Goal: Transaction & Acquisition: Purchase product/service

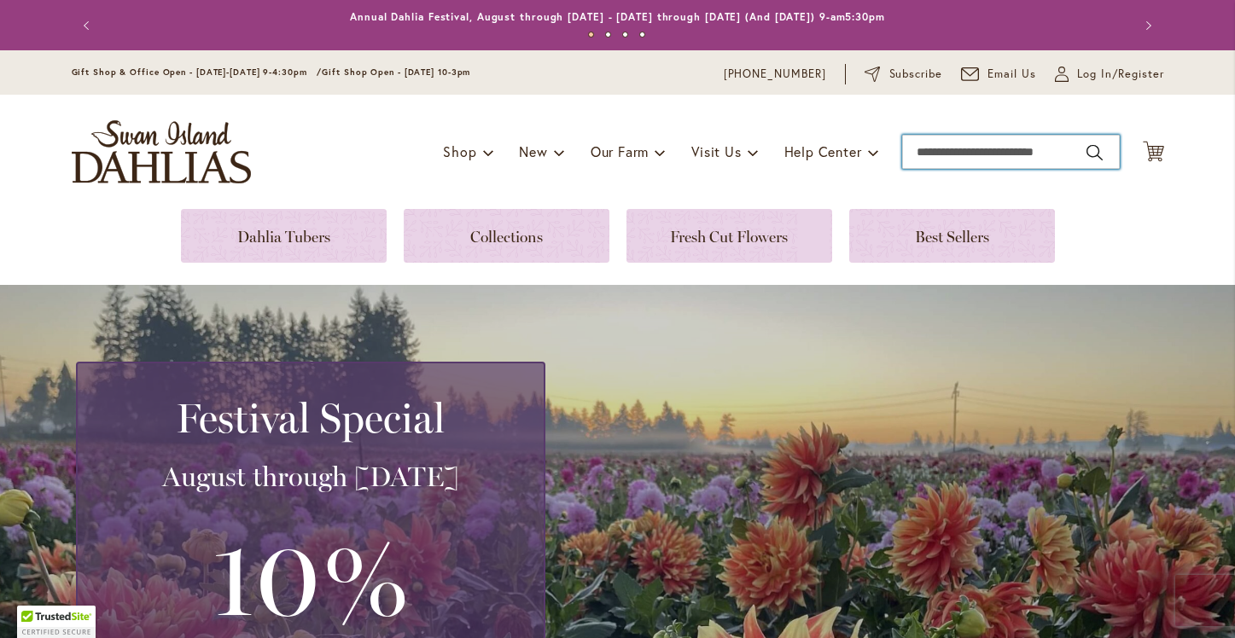
click at [949, 149] on input "Search" at bounding box center [1011, 152] width 218 height 34
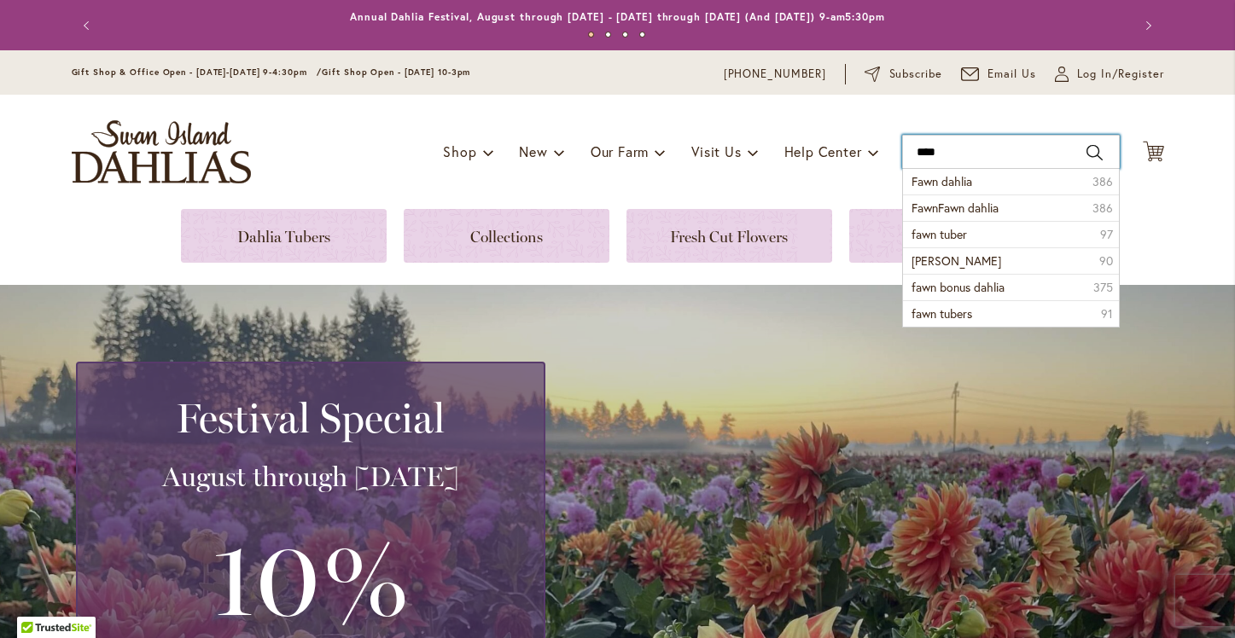
type input "****"
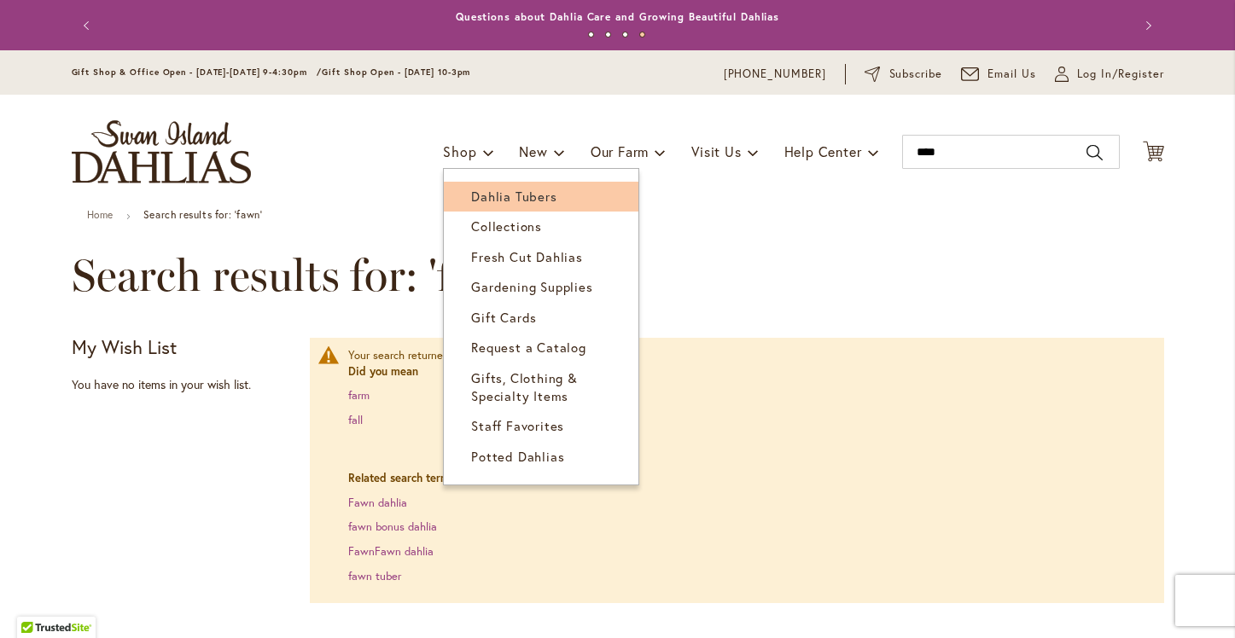
click at [500, 206] on link "Dahlia Tubers" at bounding box center [541, 197] width 195 height 30
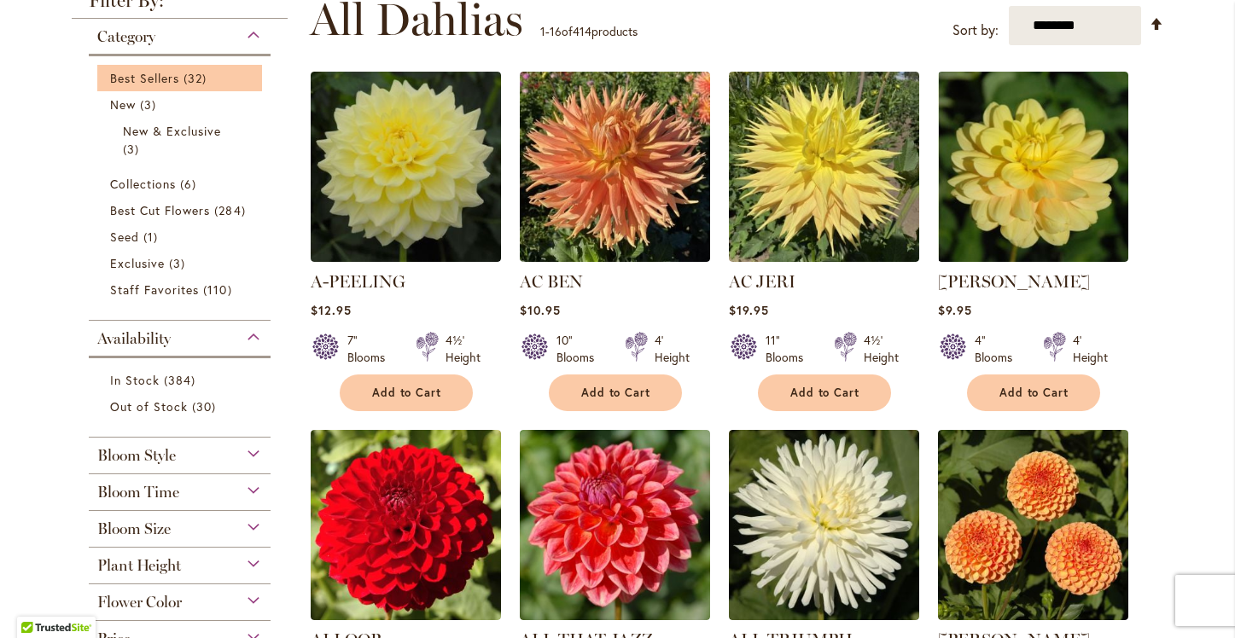
scroll to position [396, 0]
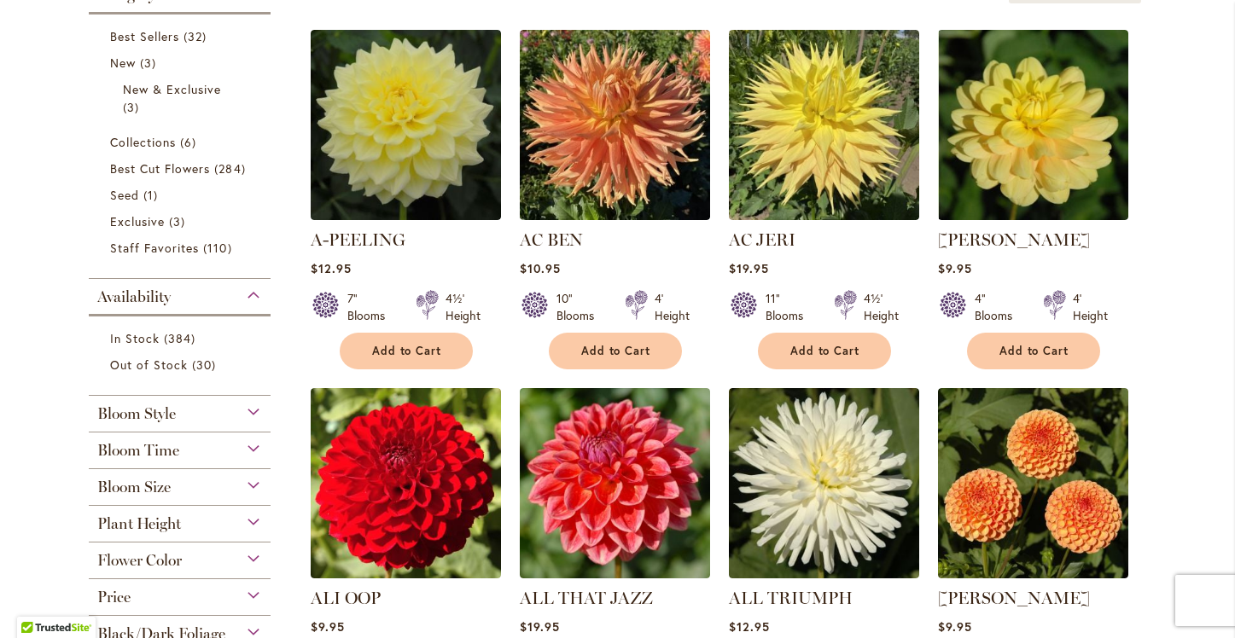
click at [263, 408] on div "Bloom Style" at bounding box center [180, 409] width 183 height 27
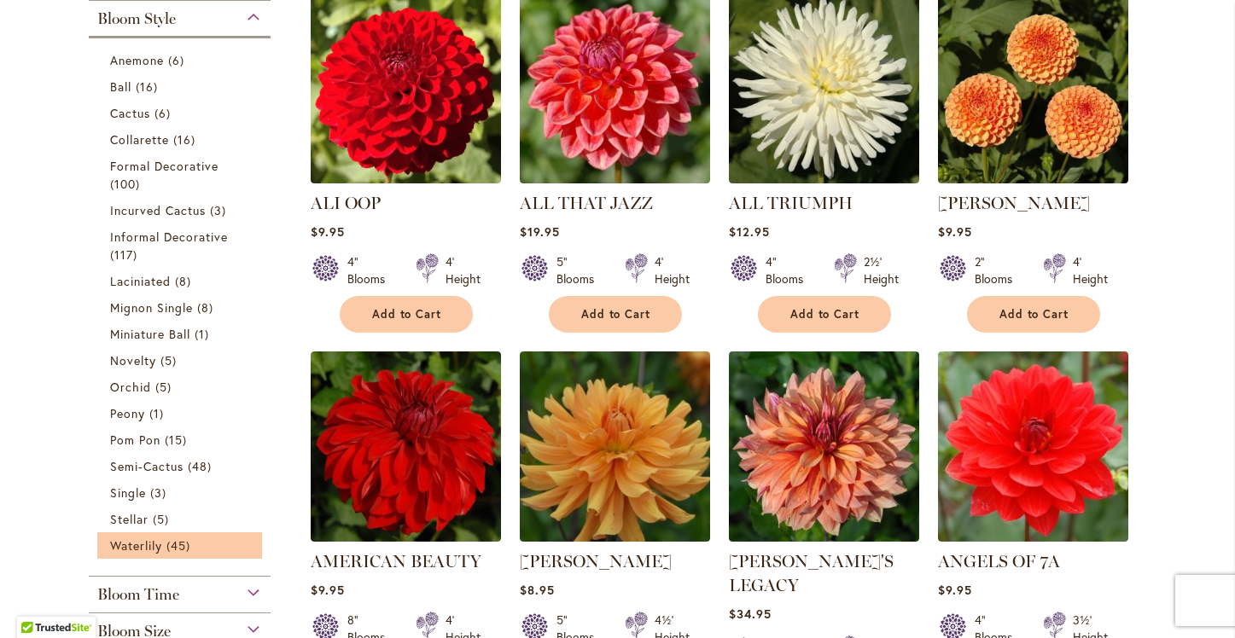
click at [138, 533] on li "Waterlily 45 items" at bounding box center [180, 546] width 166 height 26
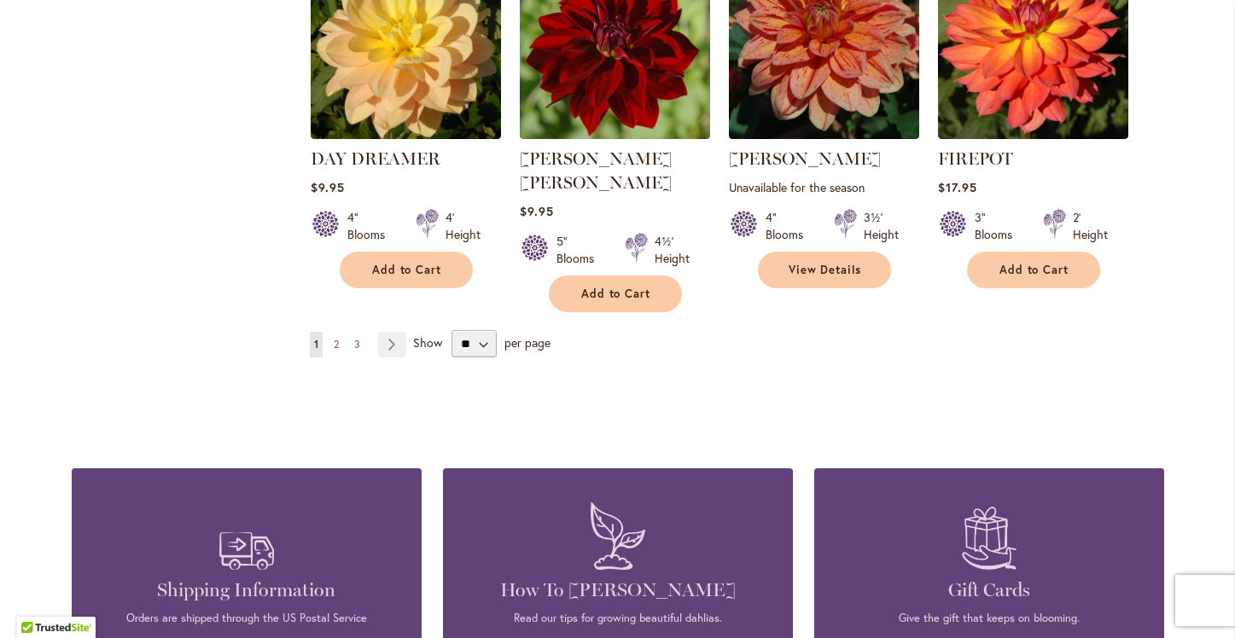
scroll to position [1523, 0]
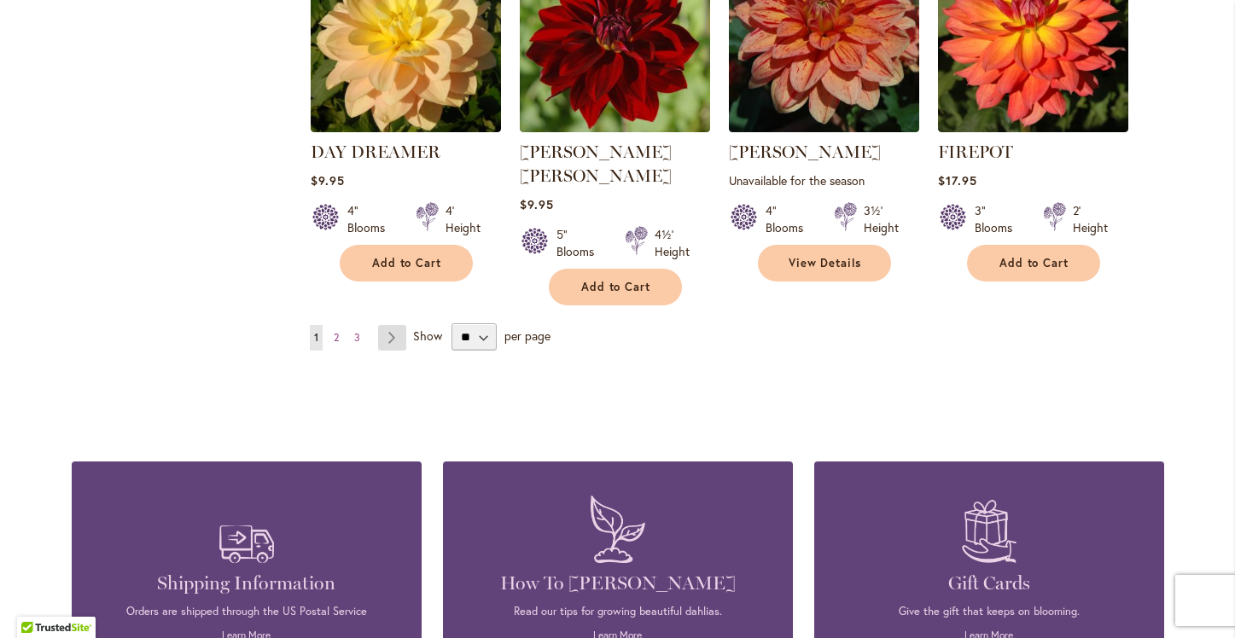
click at [393, 325] on link "Page Next" at bounding box center [392, 338] width 28 height 26
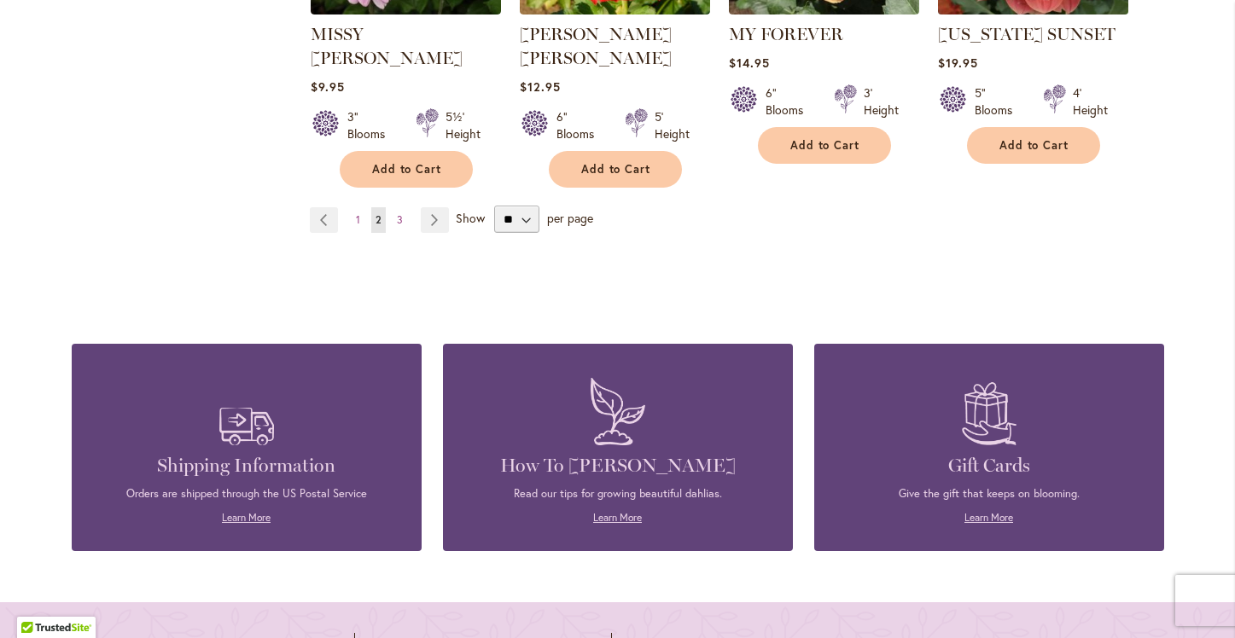
scroll to position [1674, 0]
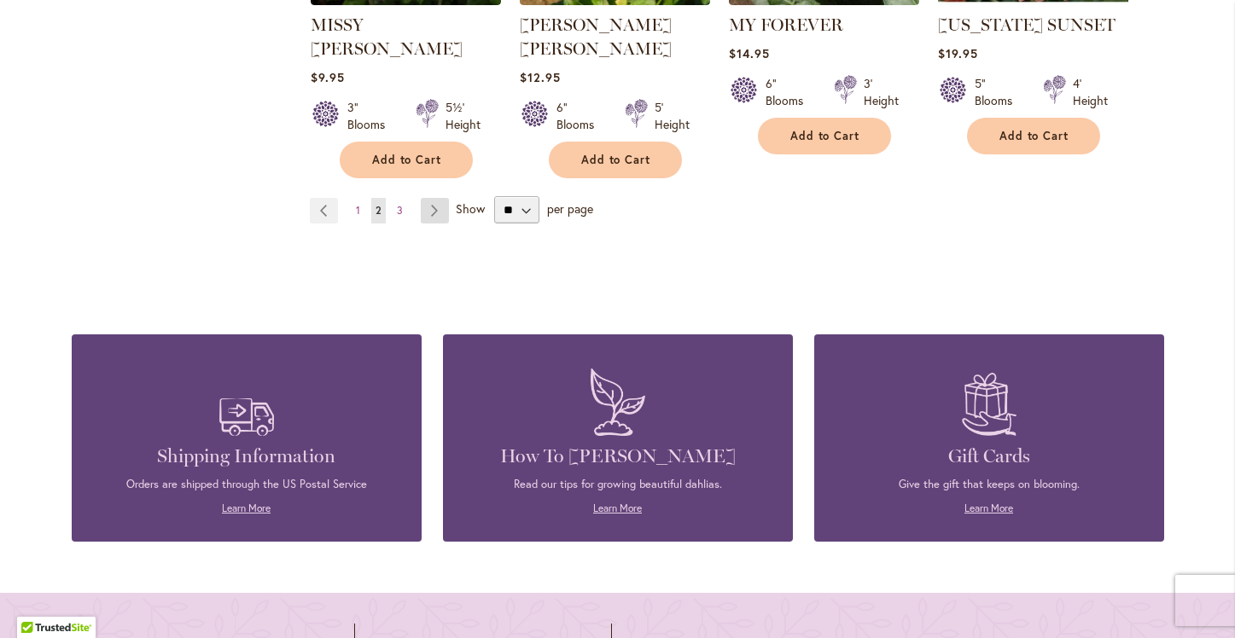
click at [442, 198] on link "Page Next" at bounding box center [435, 211] width 28 height 26
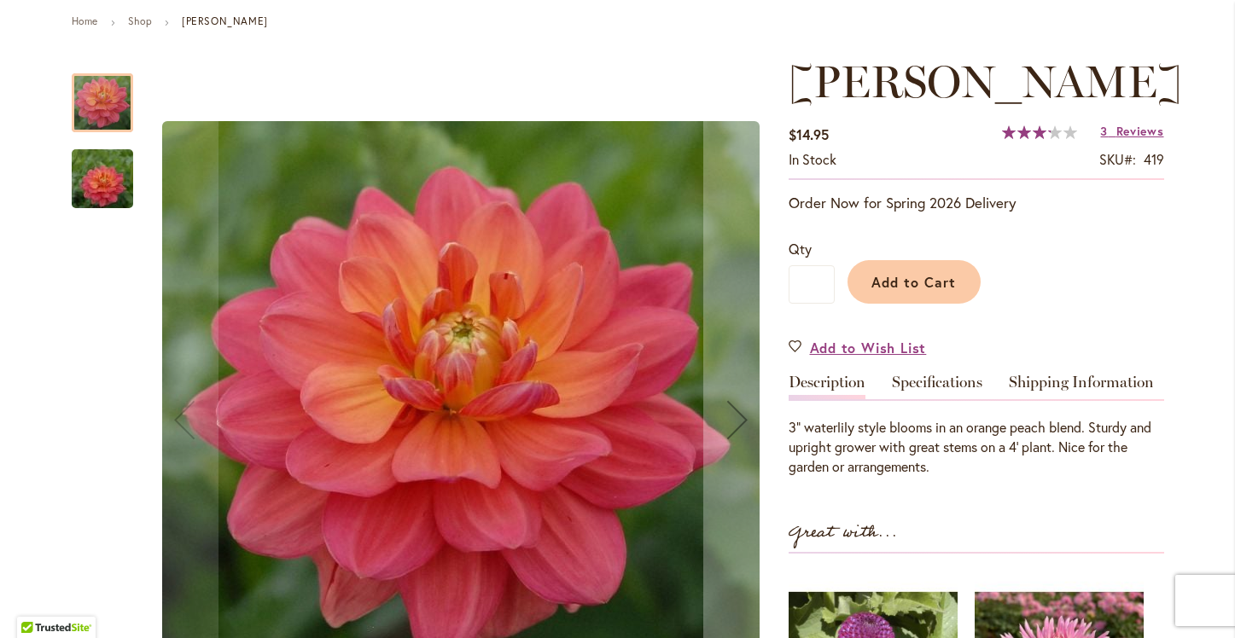
scroll to position [195, 0]
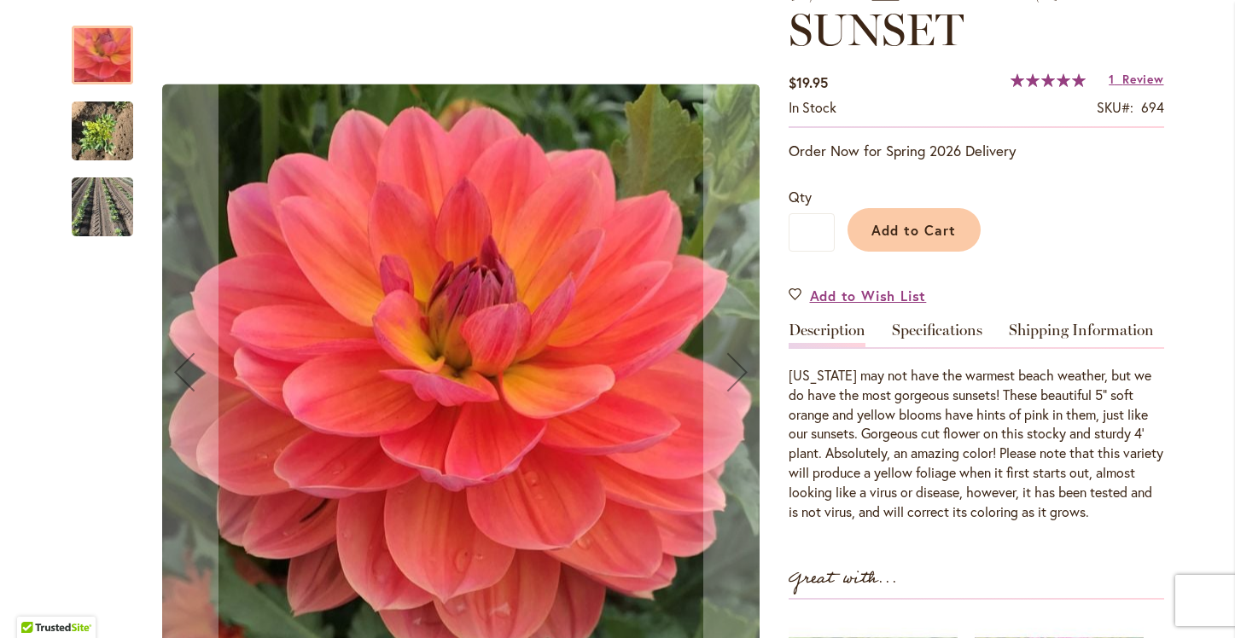
scroll to position [298, 0]
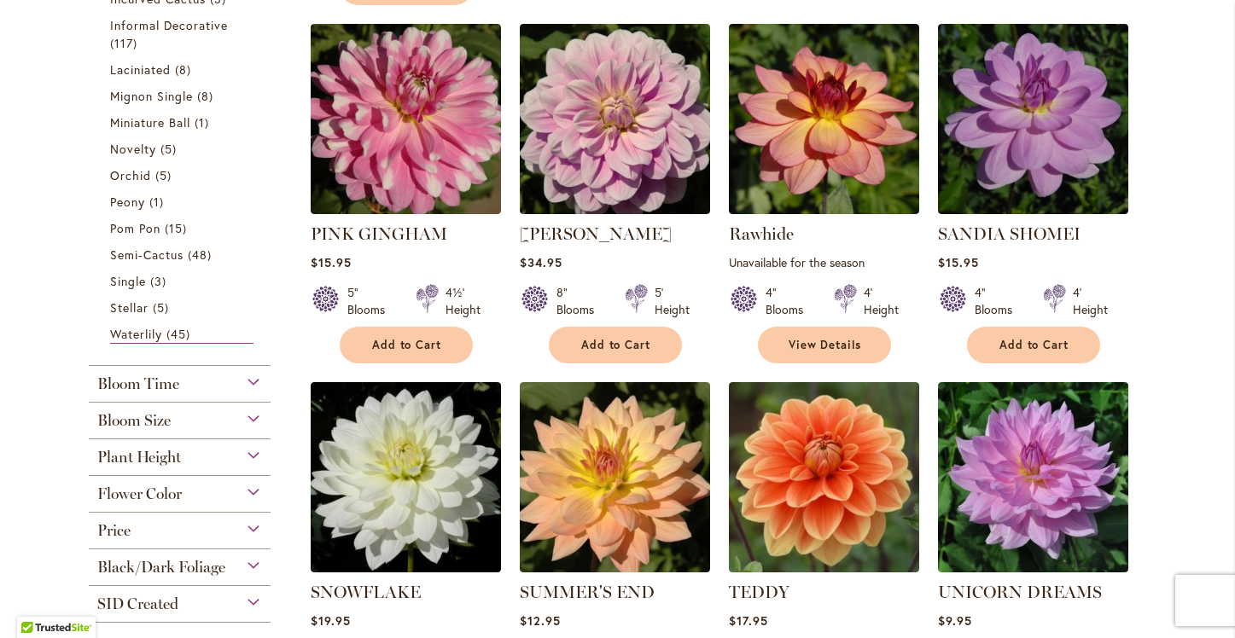
scroll to position [730, 0]
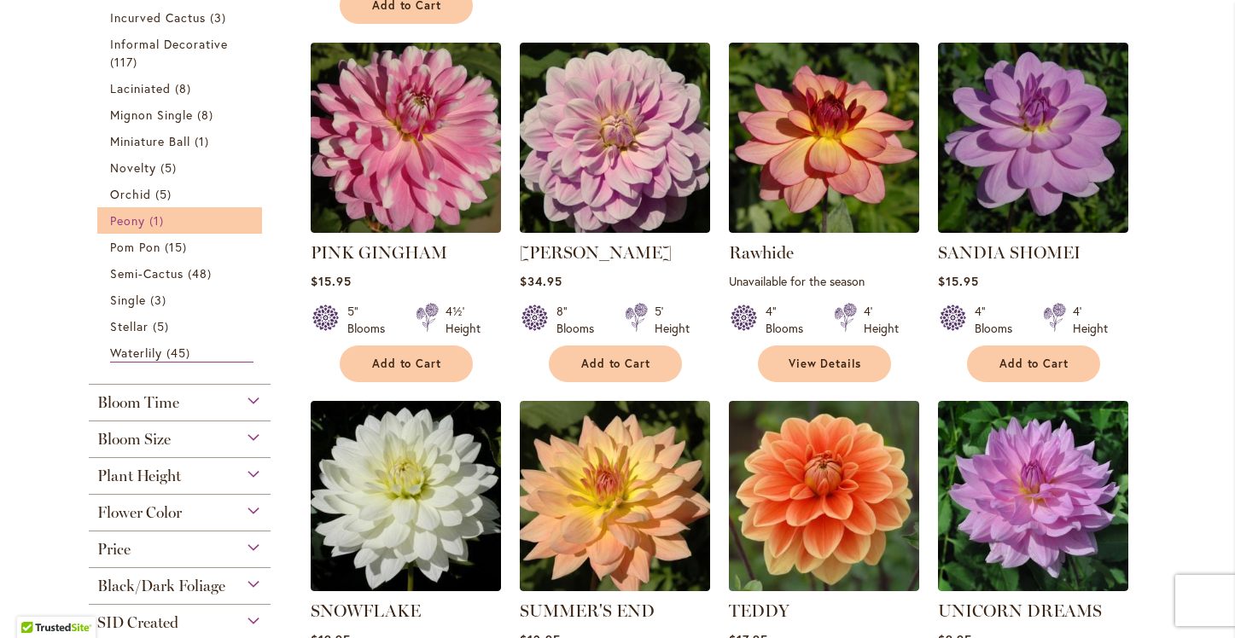
click at [142, 213] on span "Peony" at bounding box center [127, 221] width 35 height 16
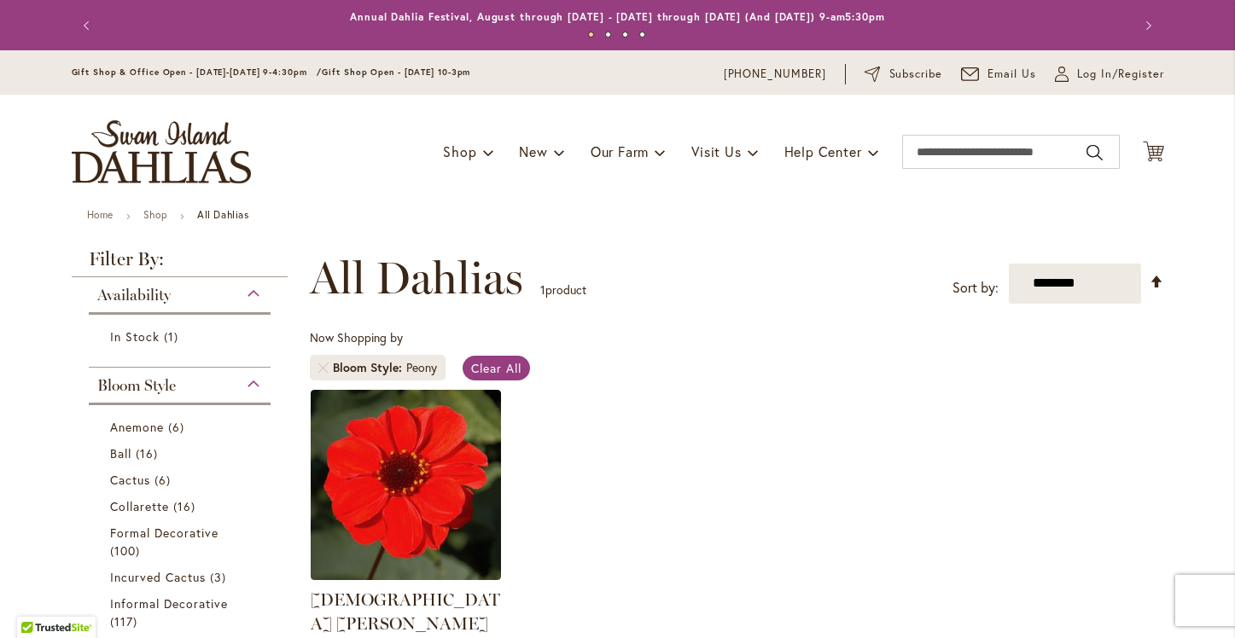
click at [142, 212] on ul "Home Shop All Dahlias" at bounding box center [618, 216] width 1062 height 15
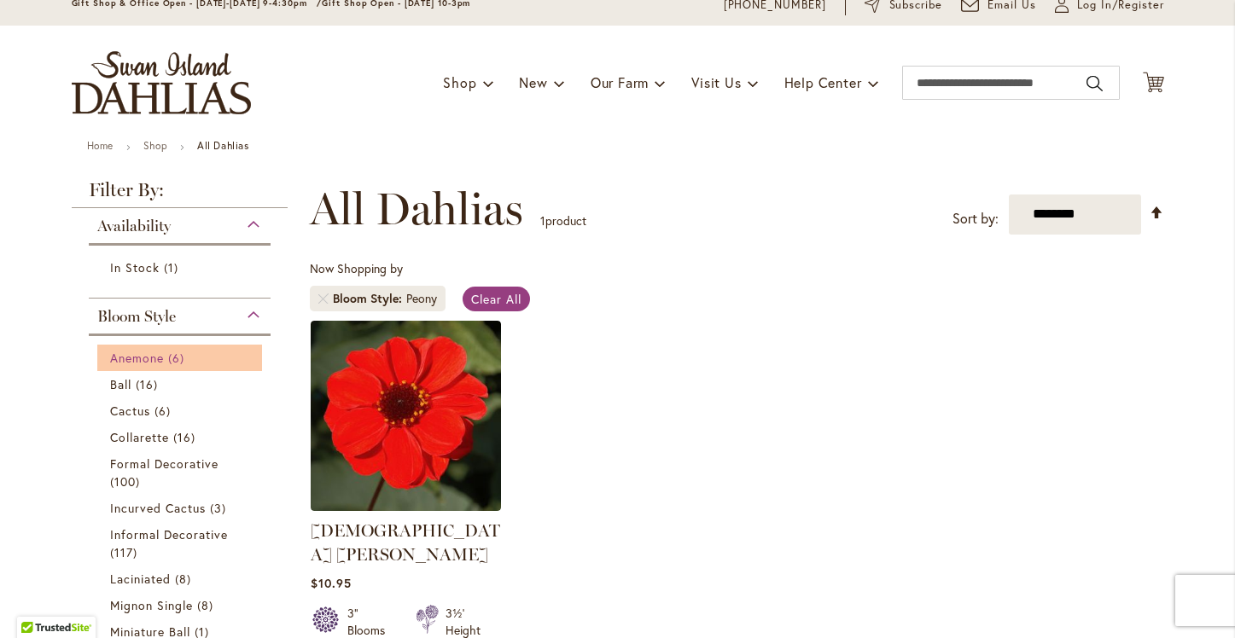
scroll to position [81, 0]
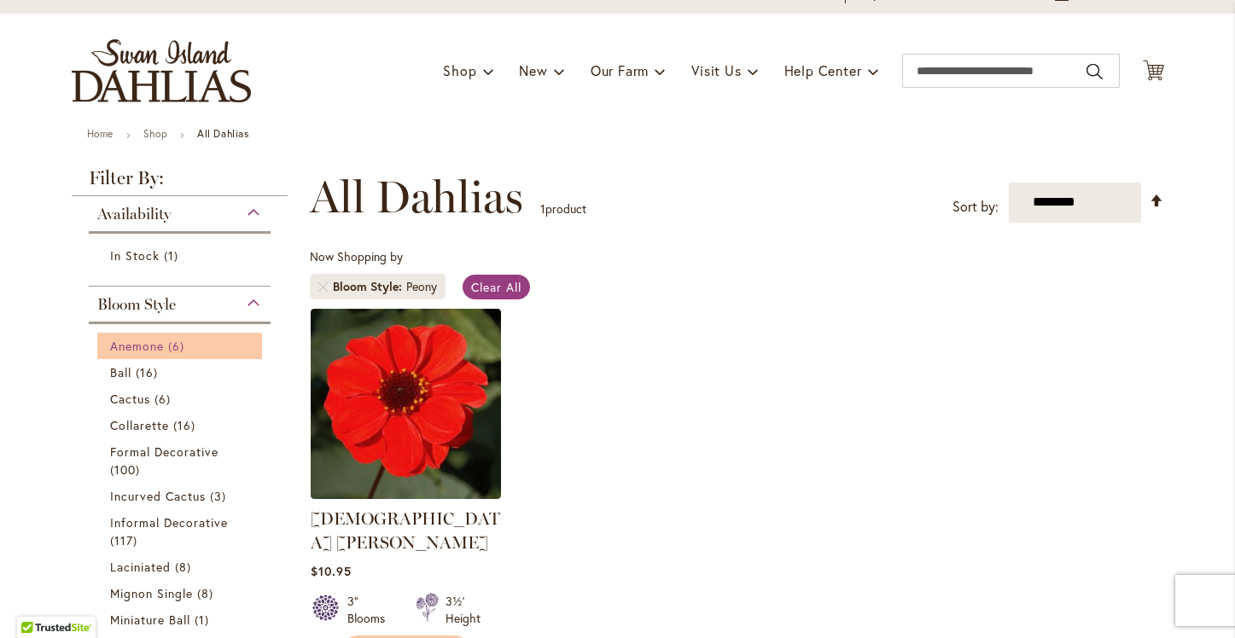
click at [166, 349] on link "Anemone 6 items" at bounding box center [182, 346] width 144 height 18
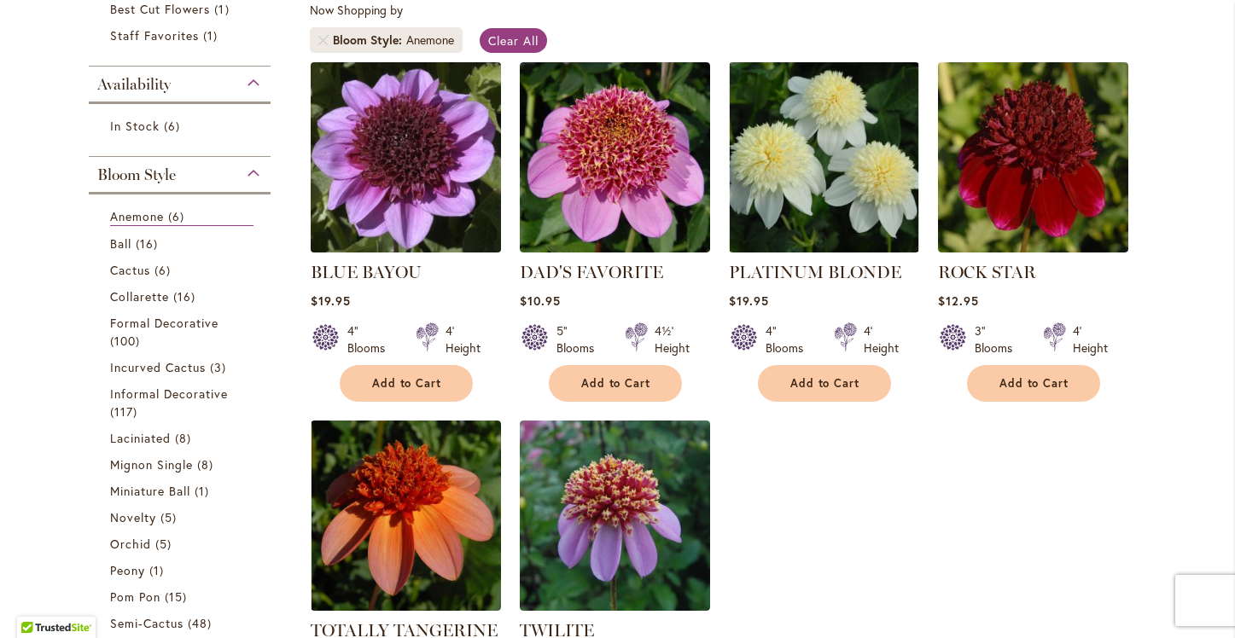
scroll to position [336, 0]
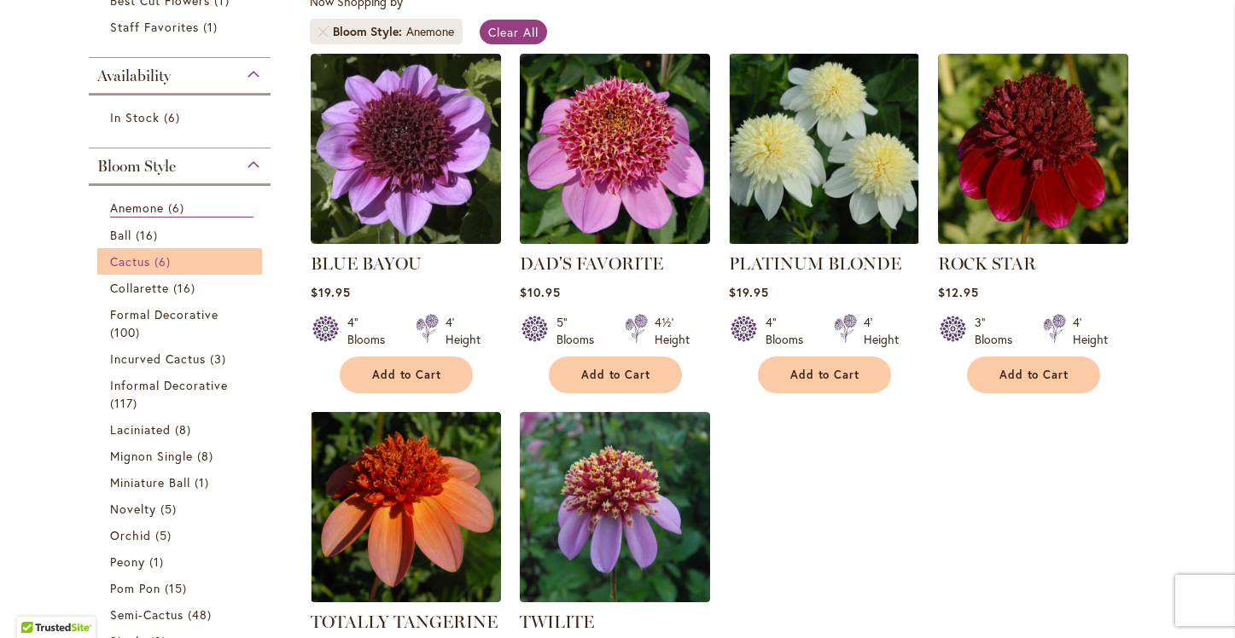
click at [141, 267] on link "Cactus 6 items" at bounding box center [182, 262] width 144 height 18
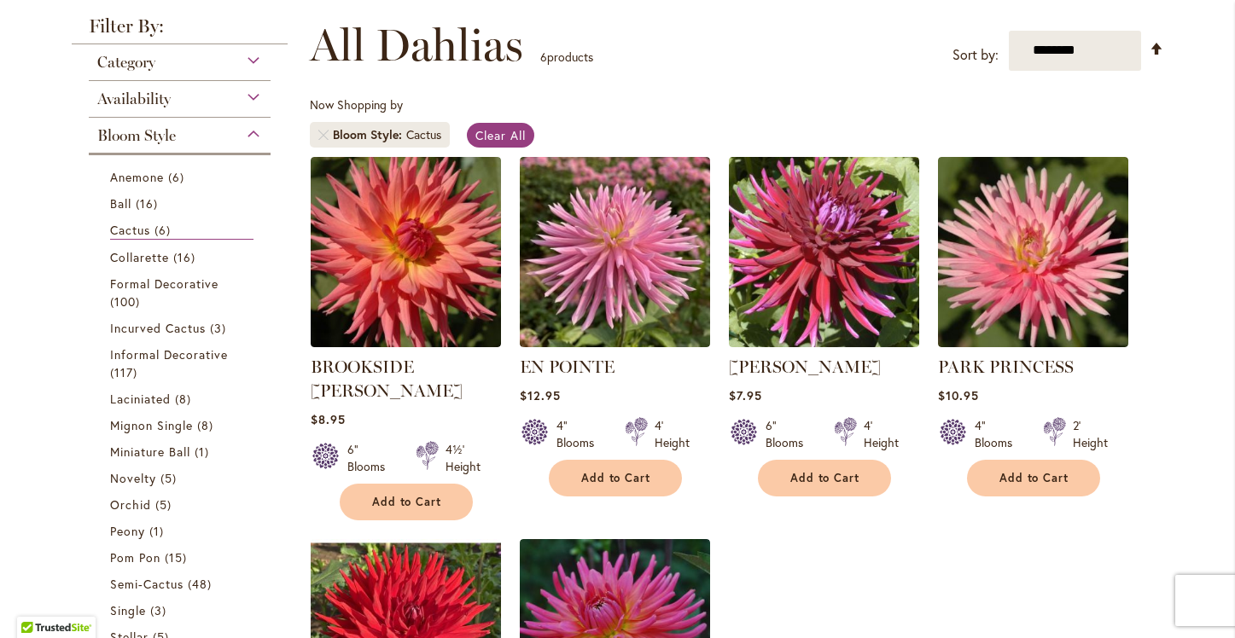
scroll to position [283, 0]
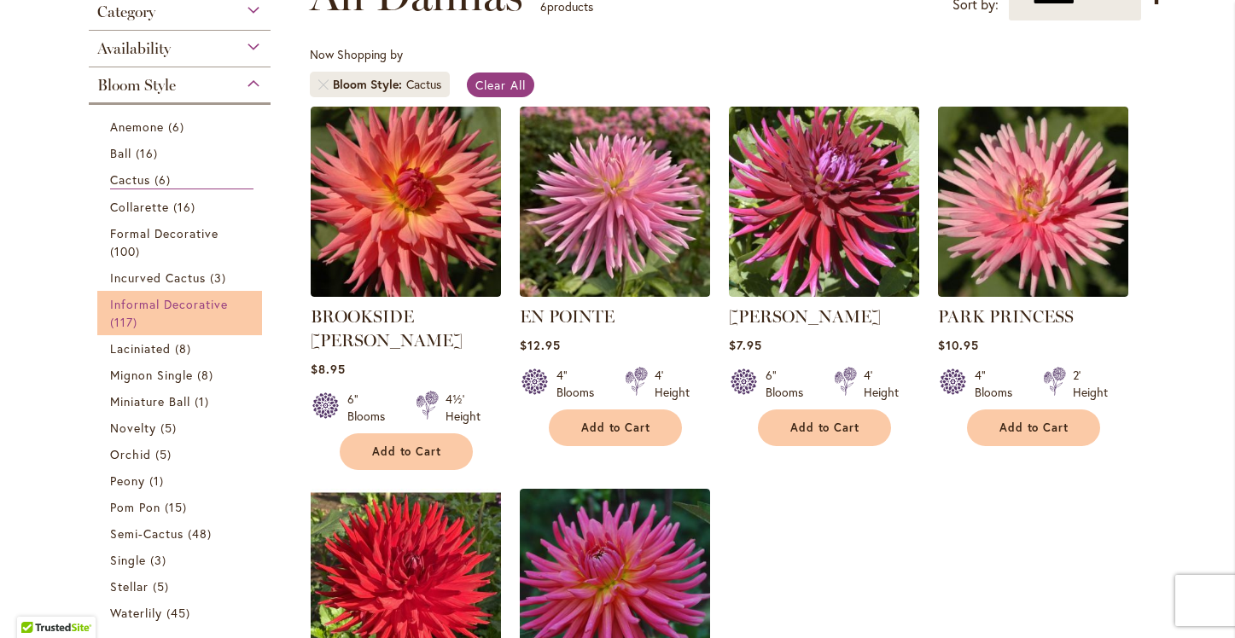
click at [142, 305] on span "Informal Decorative" at bounding box center [169, 304] width 119 height 16
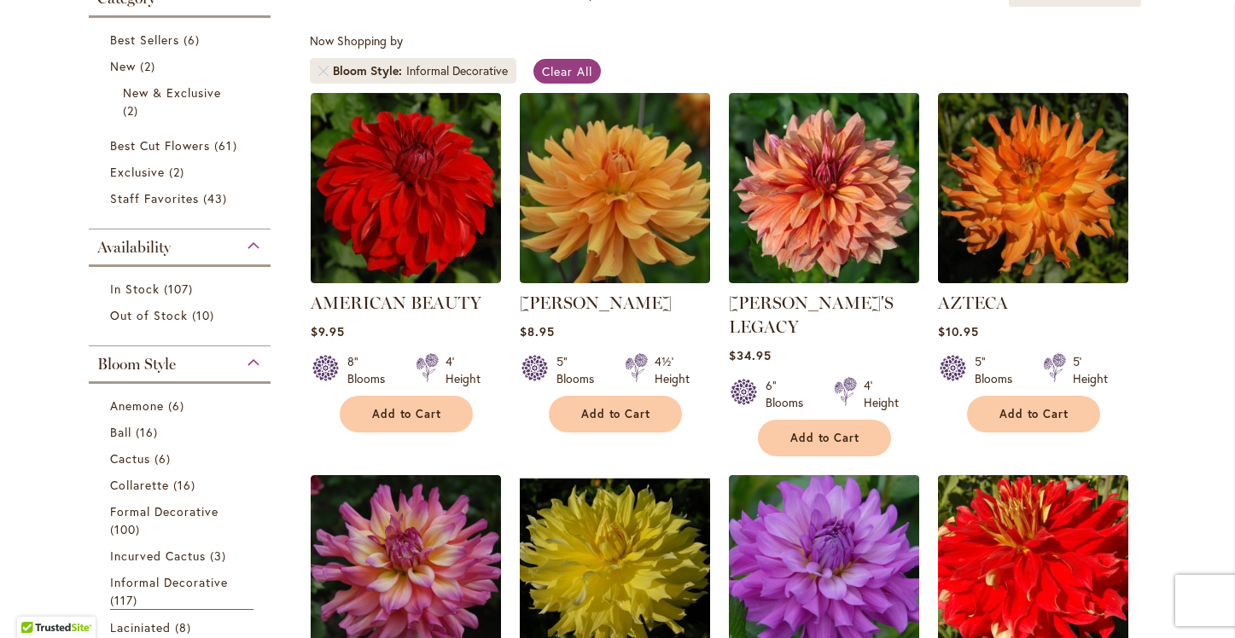
scroll to position [303, 0]
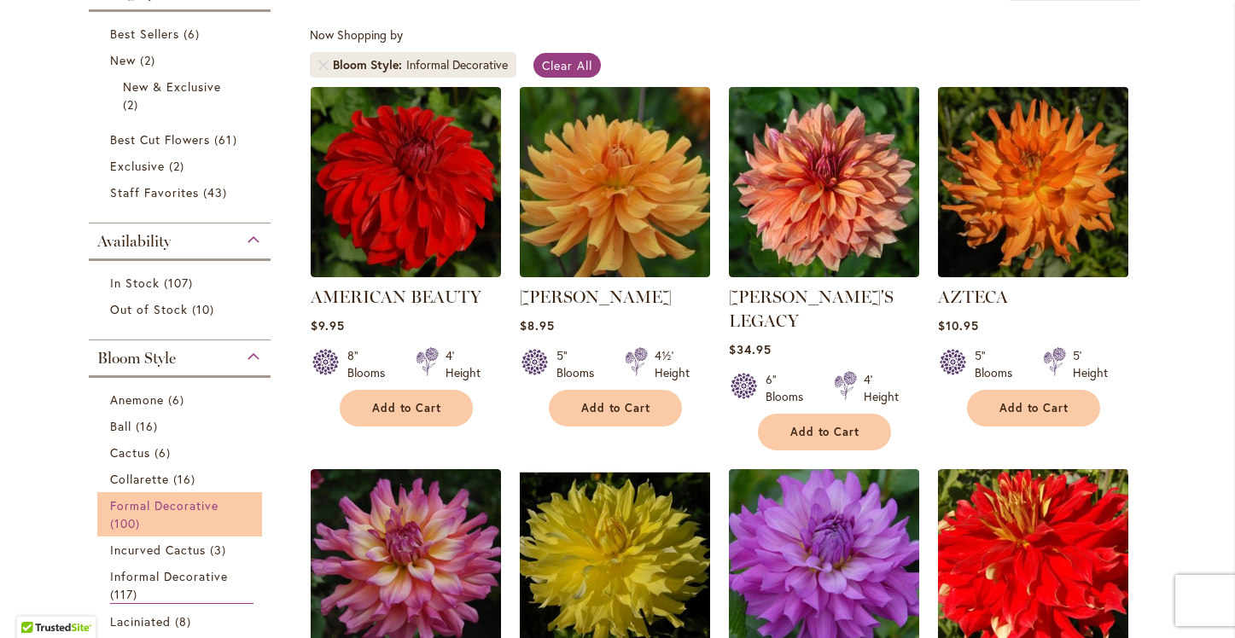
click at [143, 503] on span "Formal Decorative" at bounding box center [164, 506] width 109 height 16
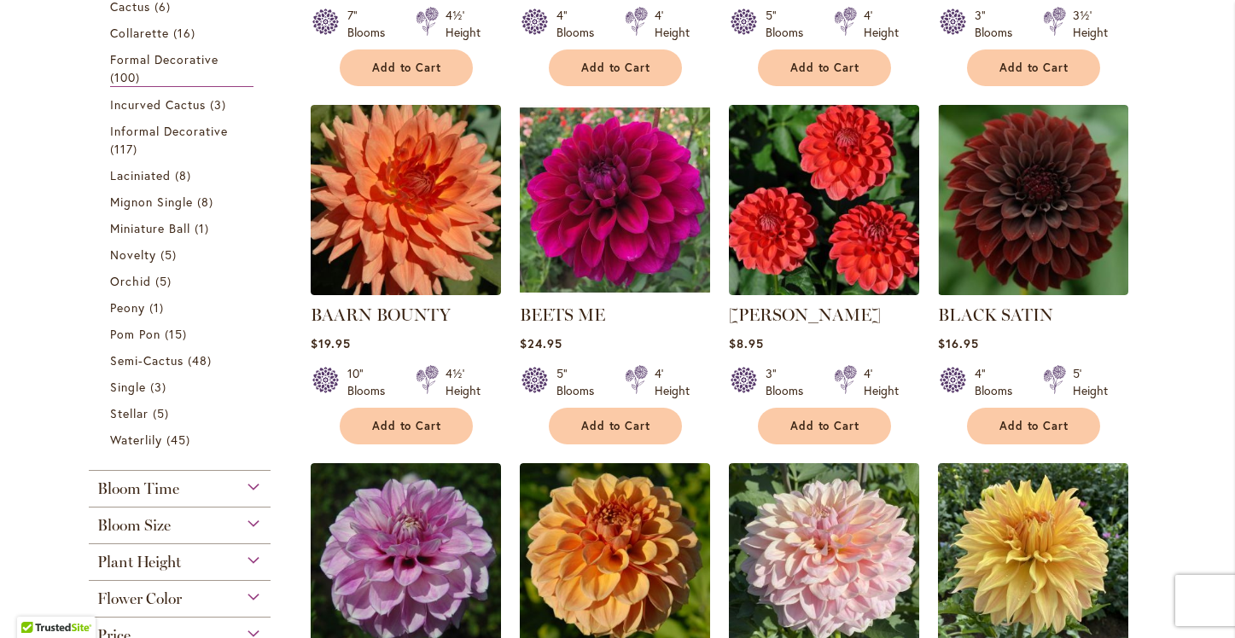
scroll to position [596, 0]
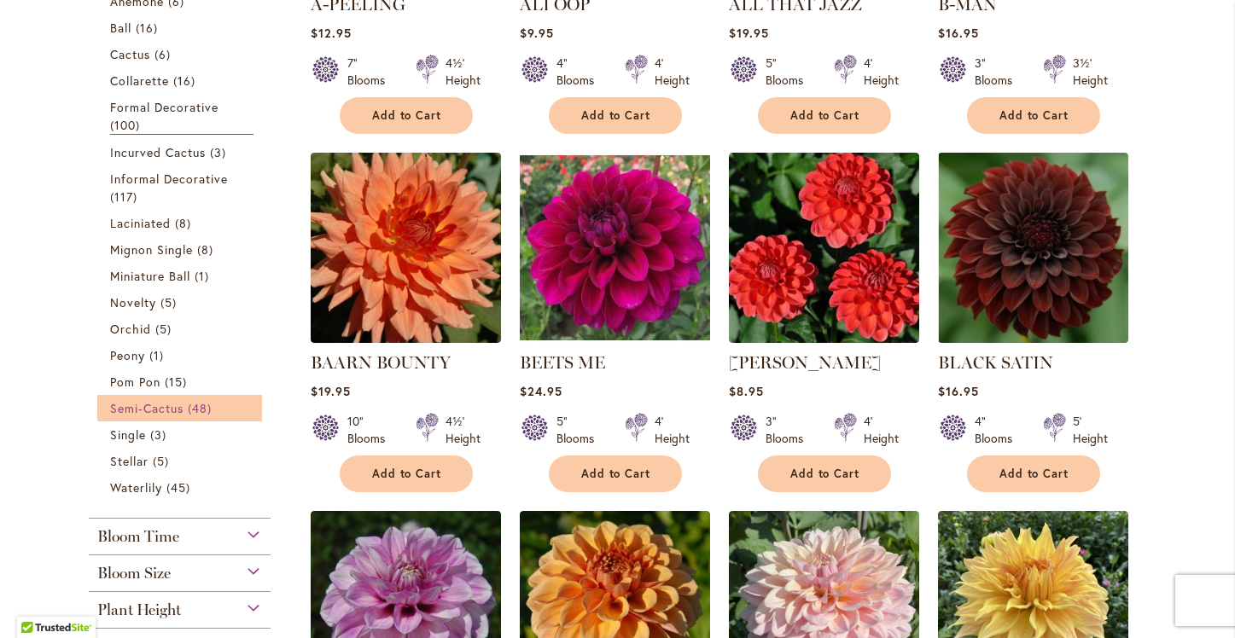
click at [139, 403] on span "Semi-Cactus" at bounding box center [147, 408] width 74 height 16
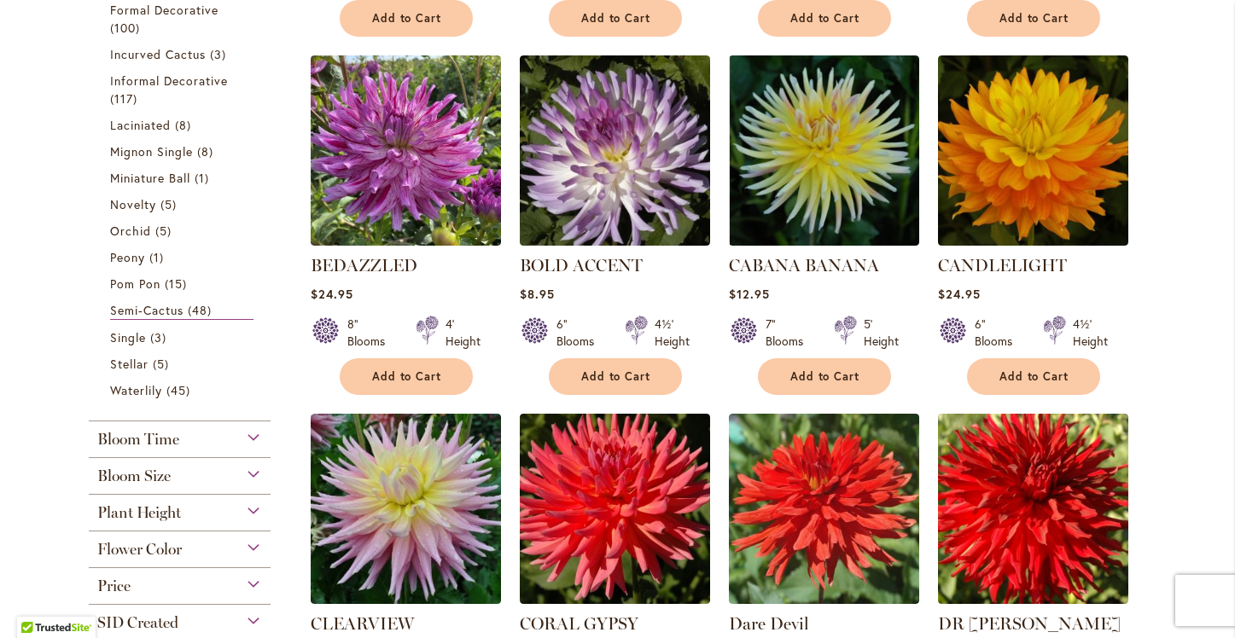
scroll to position [211, 0]
